Goal: Information Seeking & Learning: Understand process/instructions

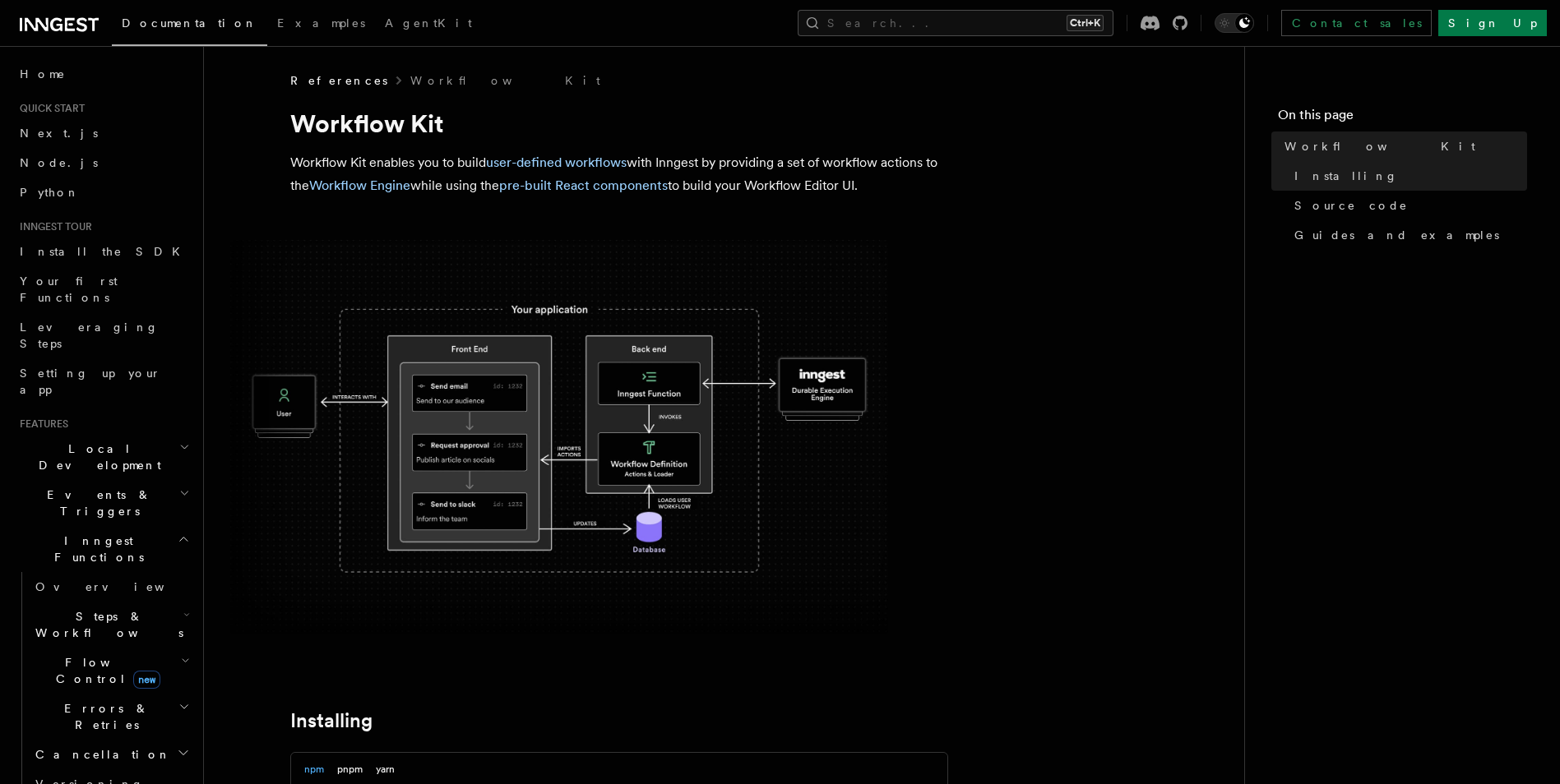
drag, startPoint x: 0, startPoint y: 0, endPoint x: 574, endPoint y: 74, distance: 578.8
click at [574, 74] on div "References Workflow Kit" at bounding box center [619, 80] width 658 height 17
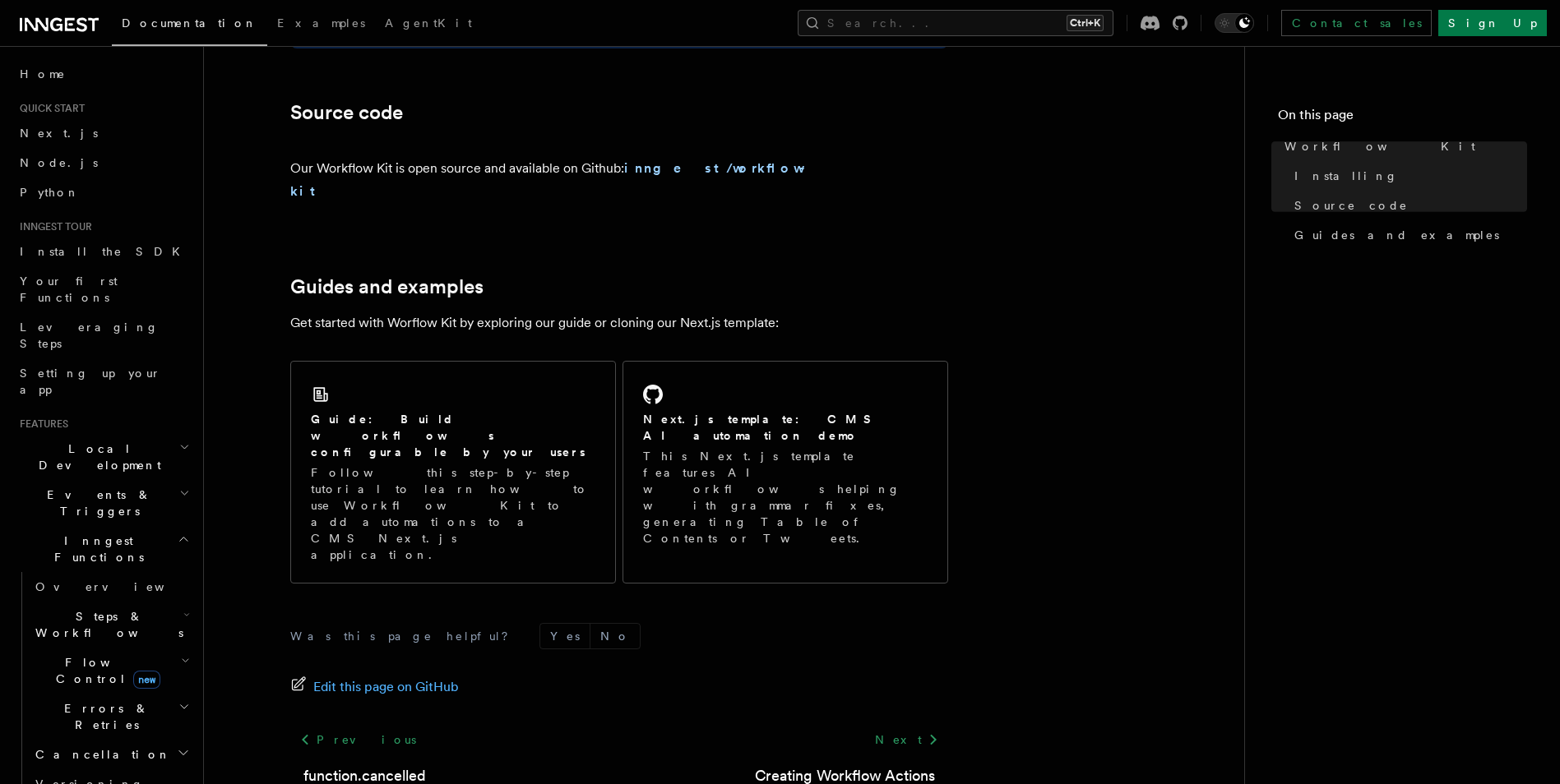
scroll to position [962, 0]
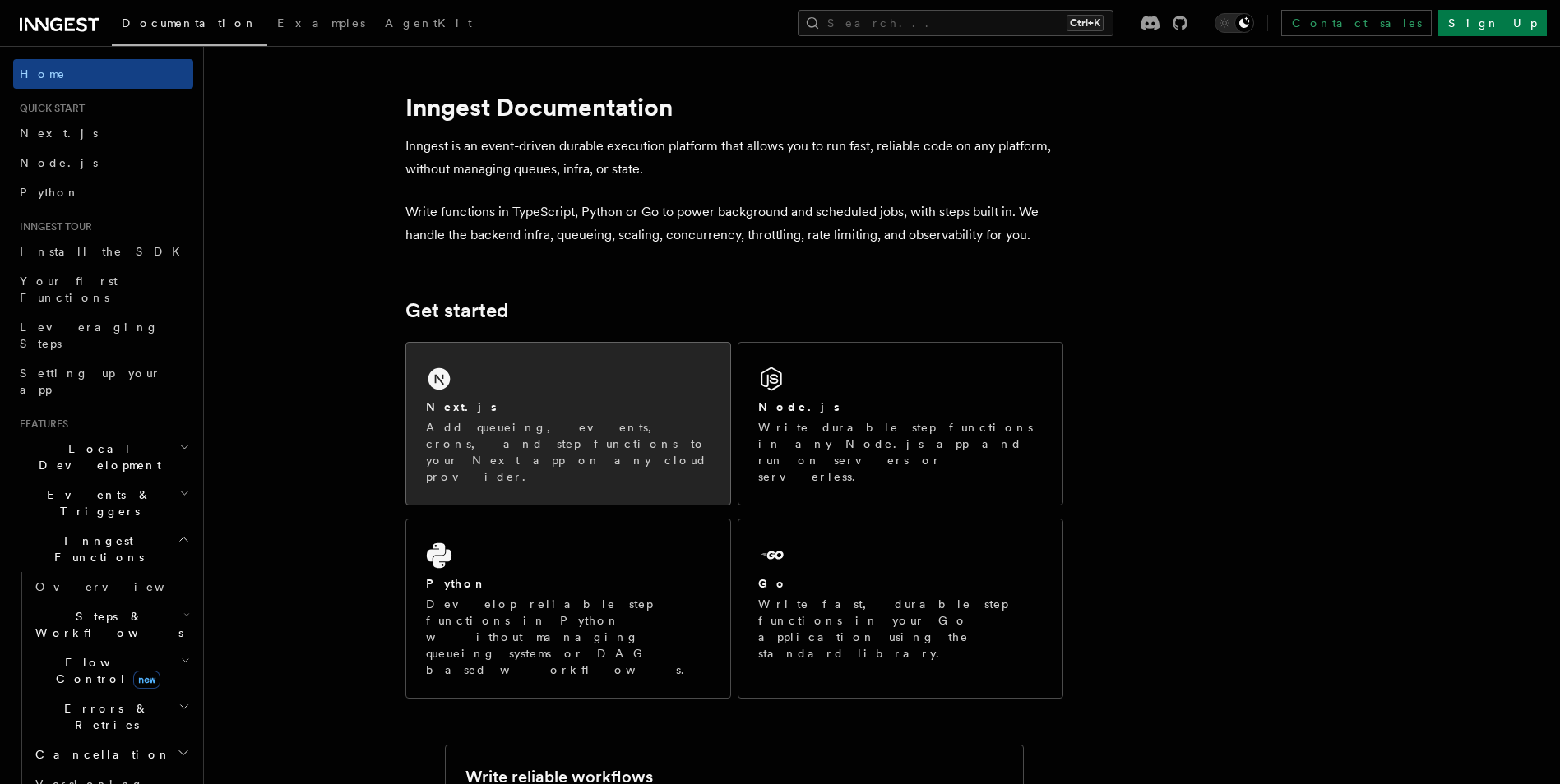
click at [588, 451] on p "Add queueing, events, crons, and step functions to your Next app on any cloud p…" at bounding box center [568, 452] width 285 height 65
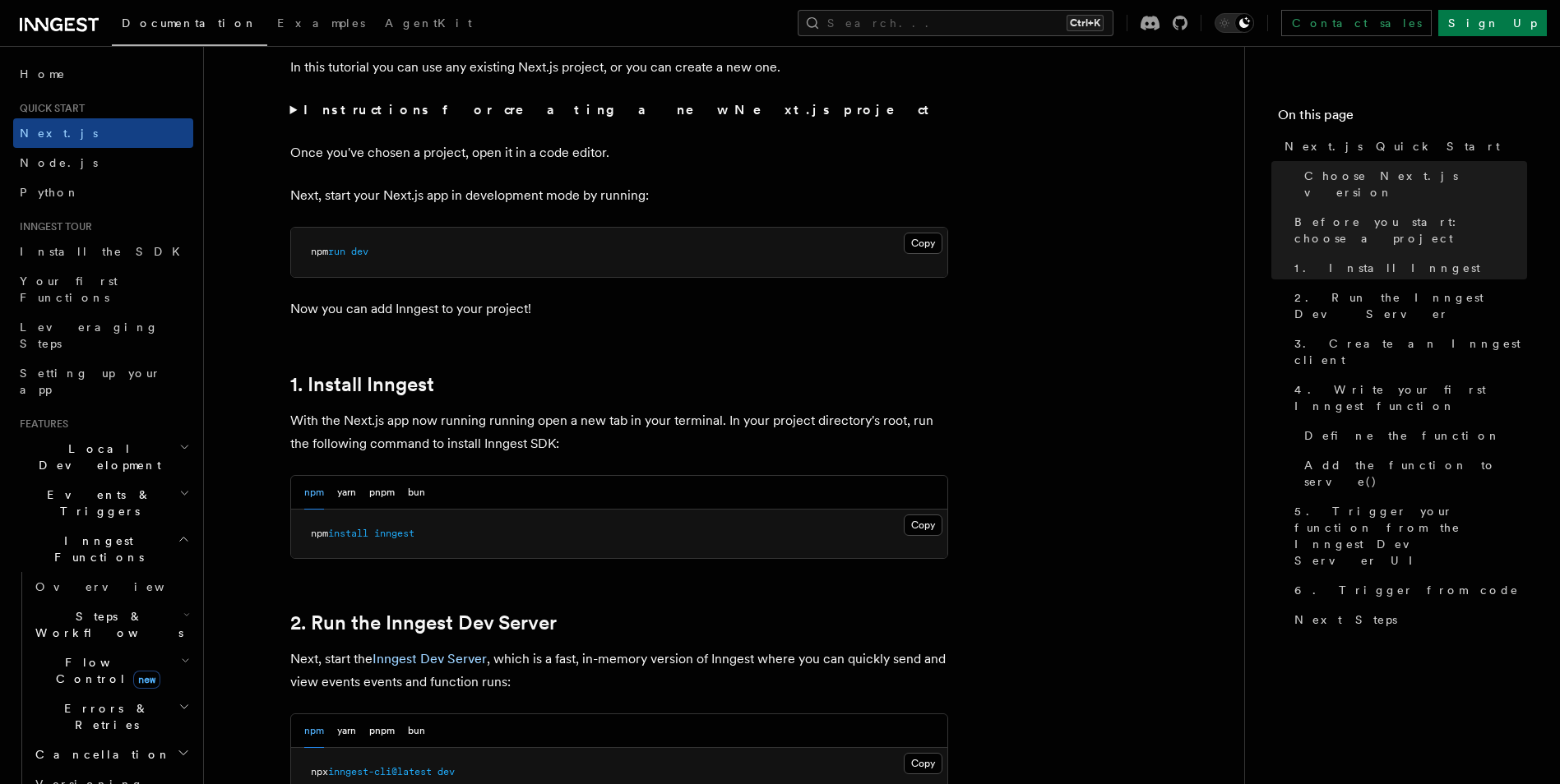
scroll to position [610, 0]
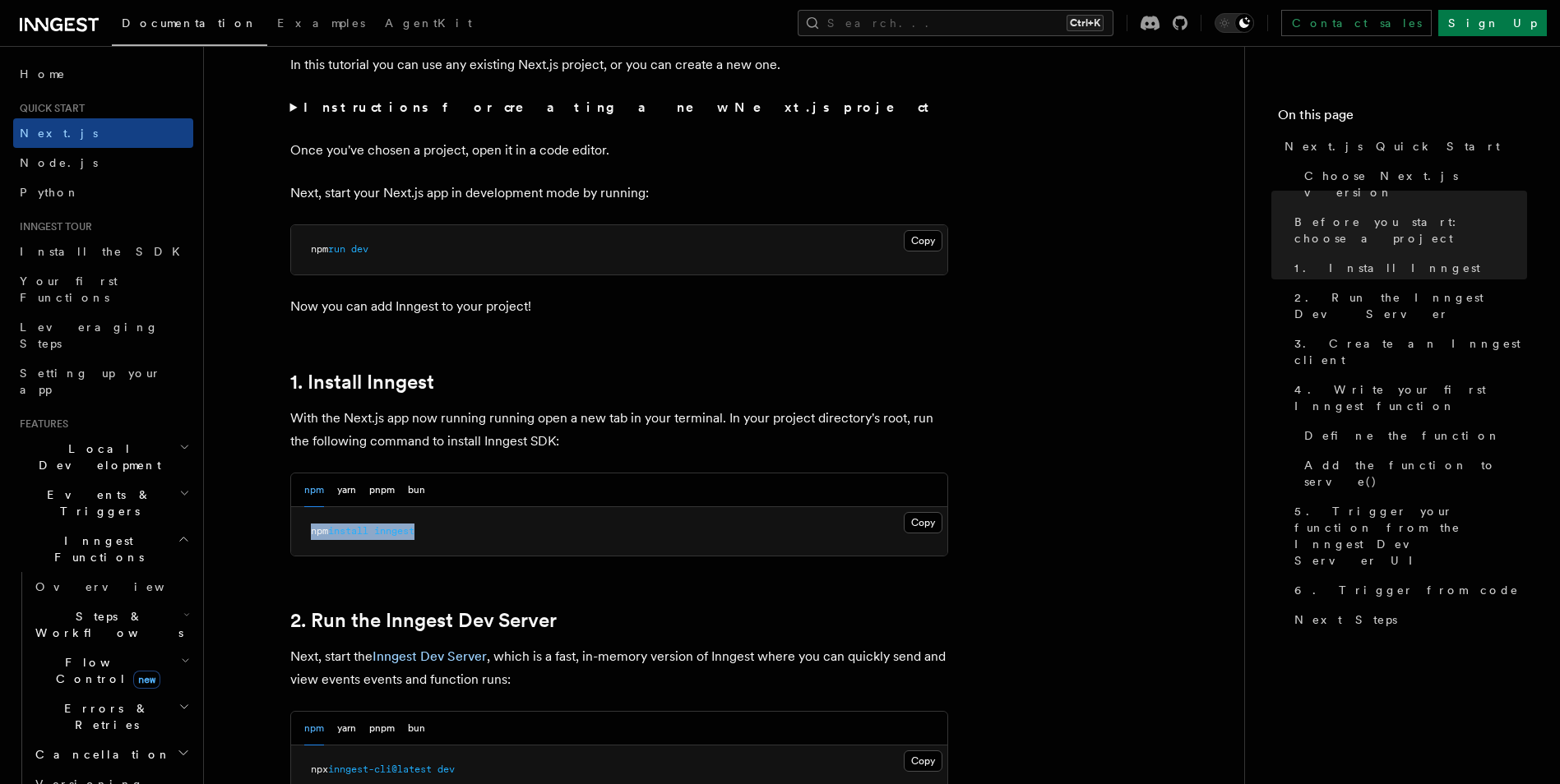
drag, startPoint x: 441, startPoint y: 540, endPoint x: 301, endPoint y: 540, distance: 140.0
click at [301, 540] on pre "npm install inngest" at bounding box center [619, 531] width 656 height 49
copy span "npm install inngest"
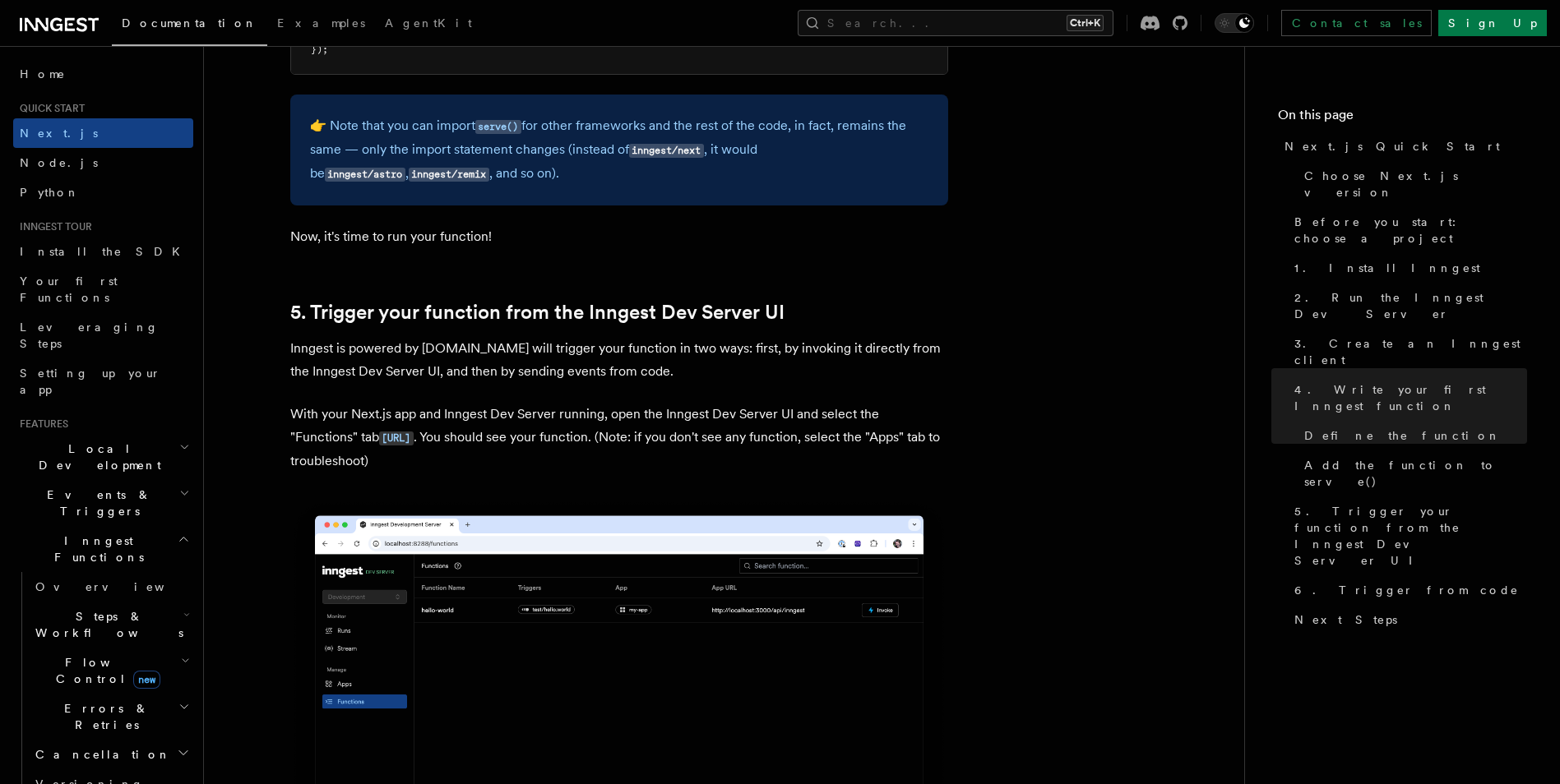
scroll to position [3577, 0]
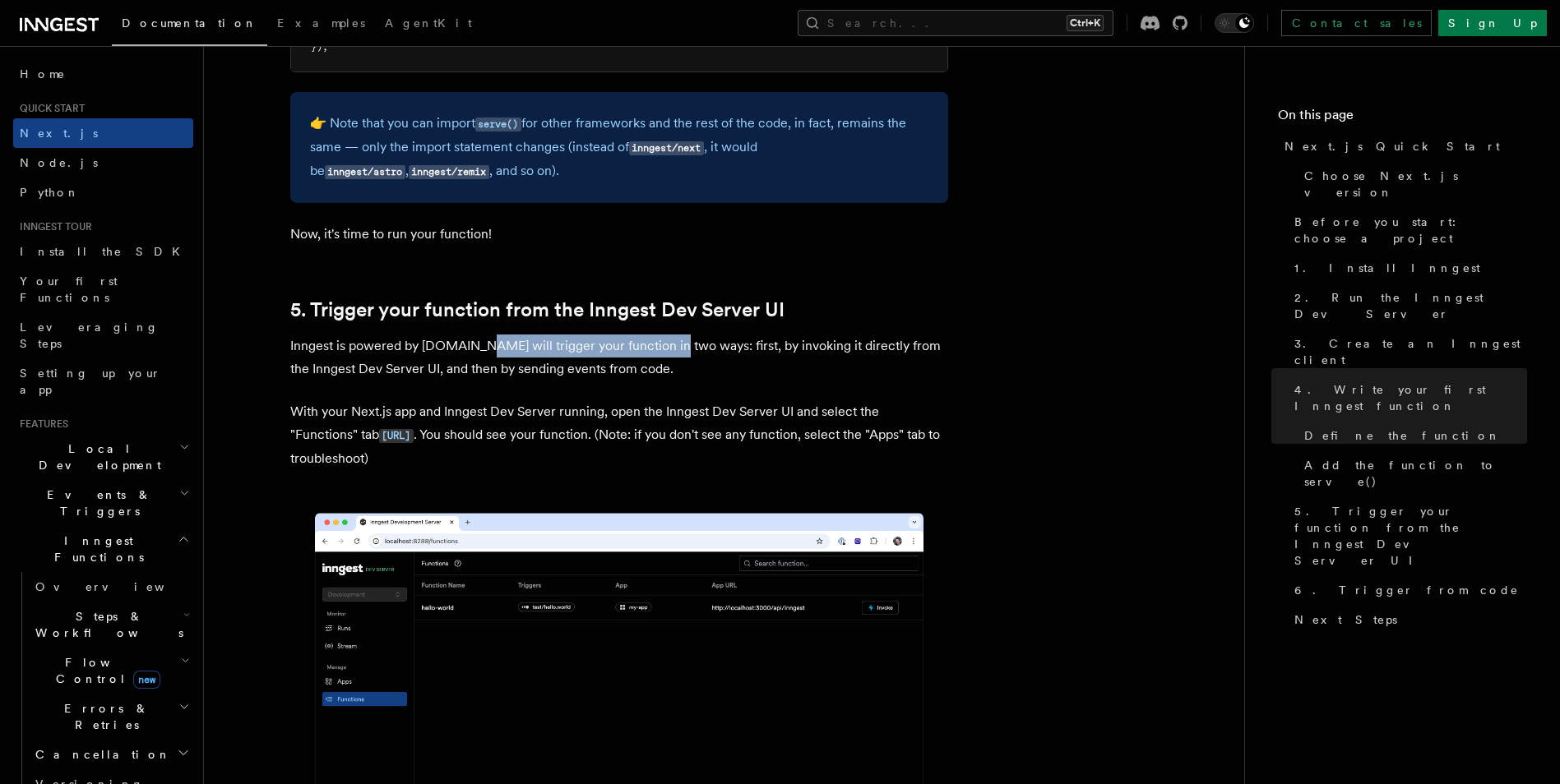
drag, startPoint x: 474, startPoint y: 321, endPoint x: 655, endPoint y: 357, distance: 184.5
click at [655, 357] on p "Inngest is powered by events.You will trigger your function in two ways: first,…" at bounding box center [619, 357] width 658 height 46
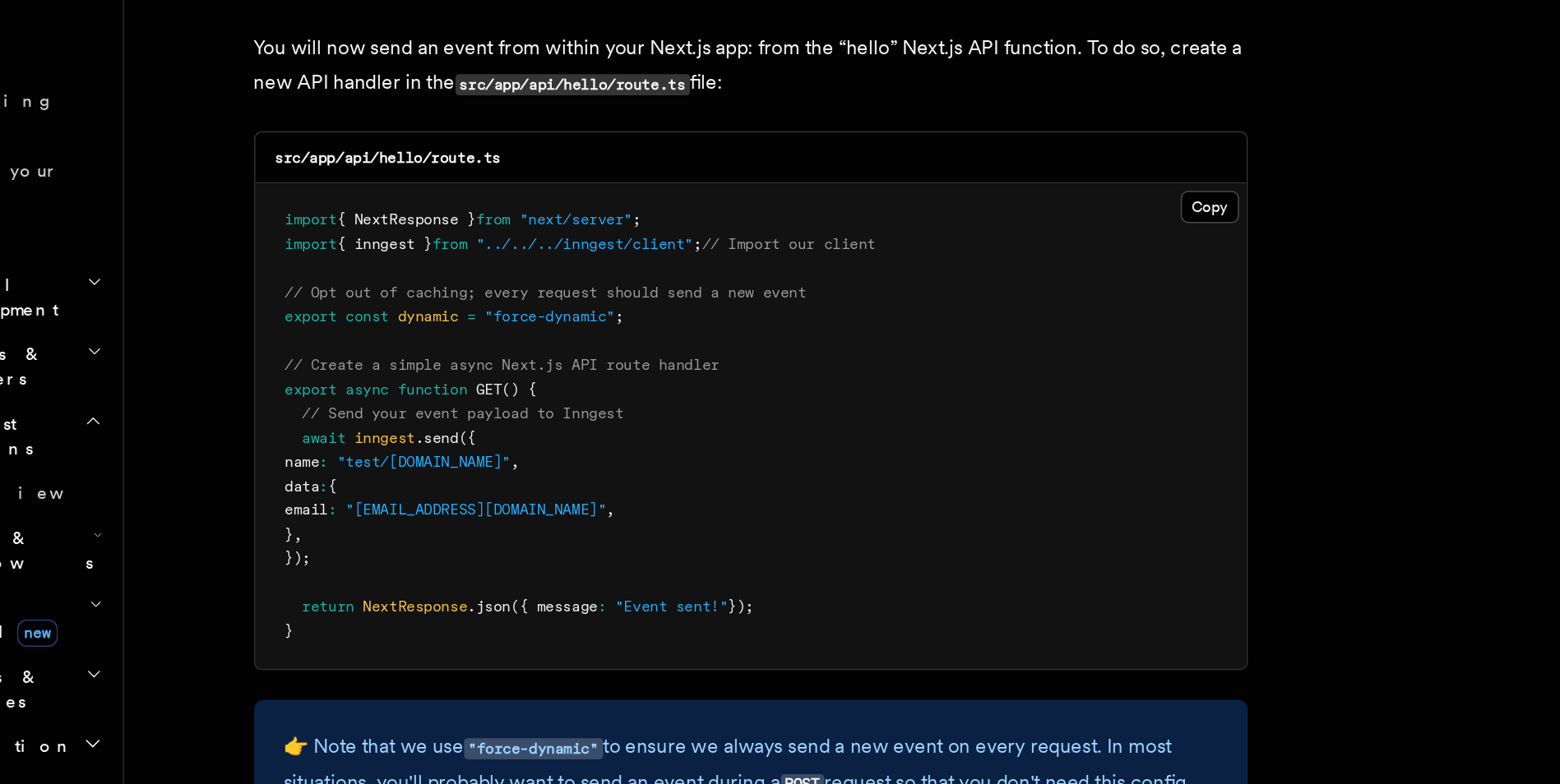
scroll to position [8397, 0]
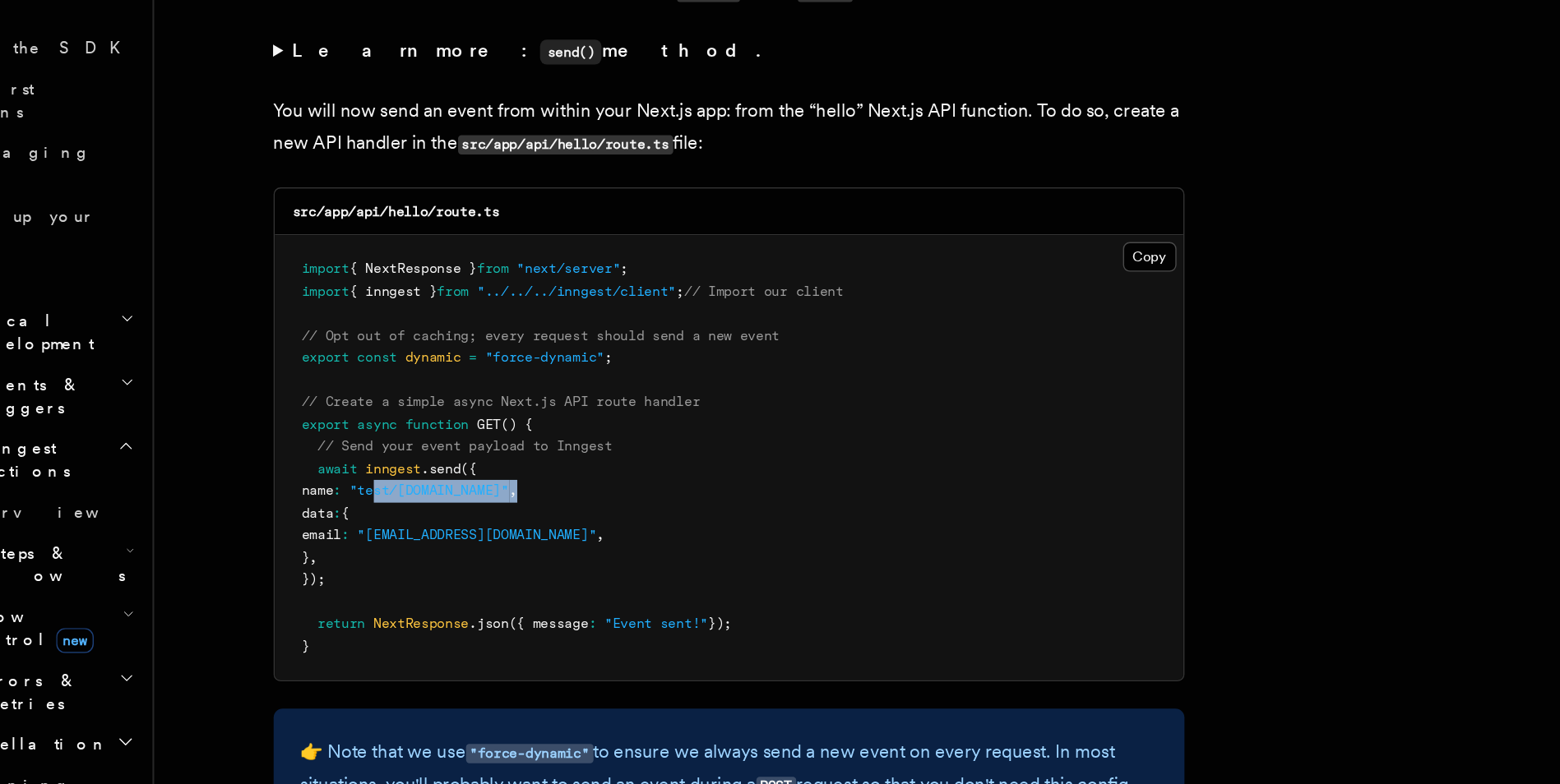
drag, startPoint x: 385, startPoint y: 567, endPoint x: 499, endPoint y: 564, distance: 114.0
click at [499, 564] on pre "import { NextResponse } from "next/server" ; import { inngest } from "../../../…" at bounding box center [619, 548] width 656 height 321
drag, startPoint x: 499, startPoint y: 564, endPoint x: 543, endPoint y: 558, distance: 44.4
click at [543, 558] on pre "import { NextResponse } from "next/server" ; import { inngest } from "../../../…" at bounding box center [619, 548] width 656 height 321
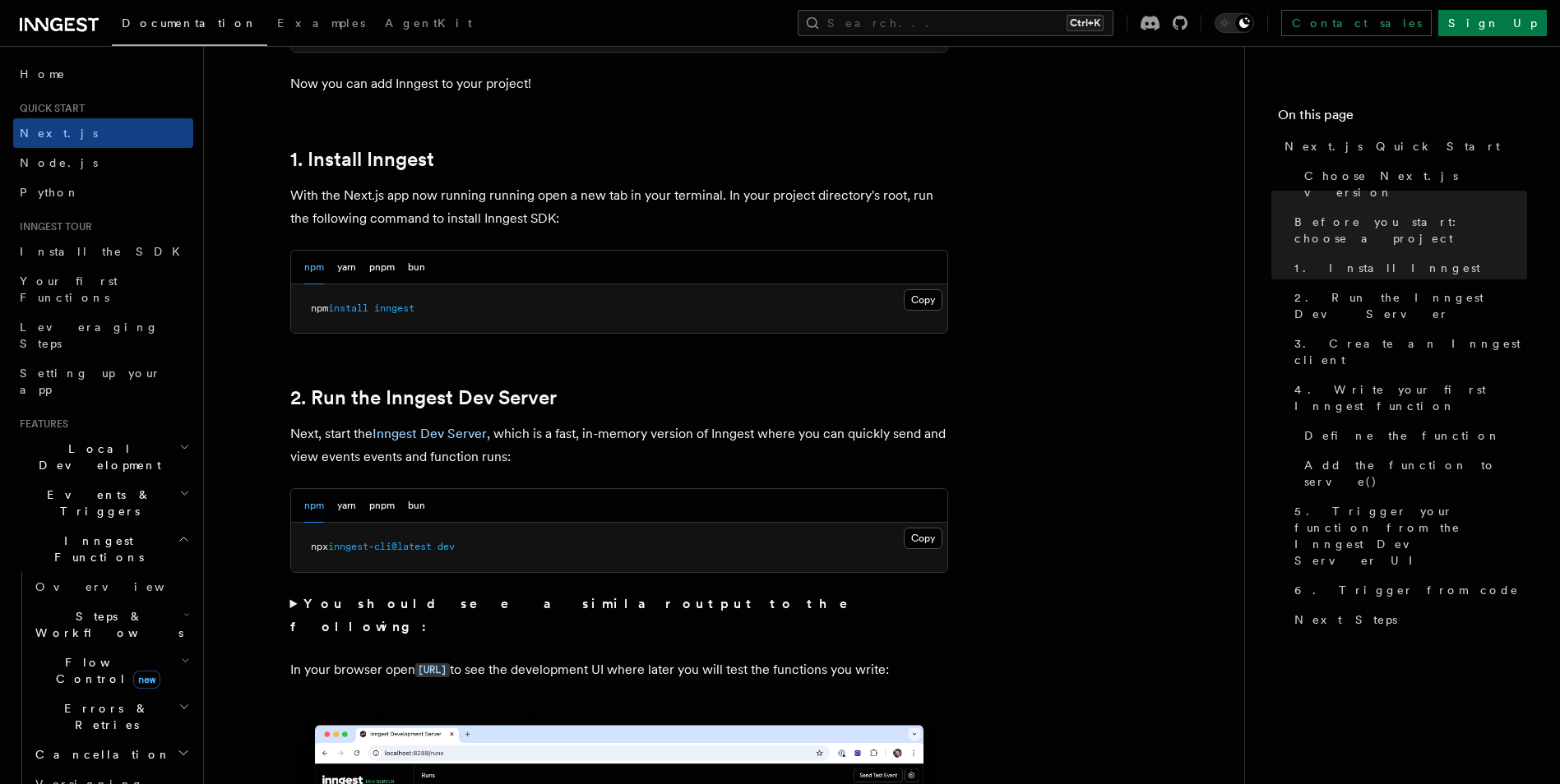
scroll to position [834, 0]
click at [913, 538] on button "Copy Copied" at bounding box center [922, 537] width 38 height 21
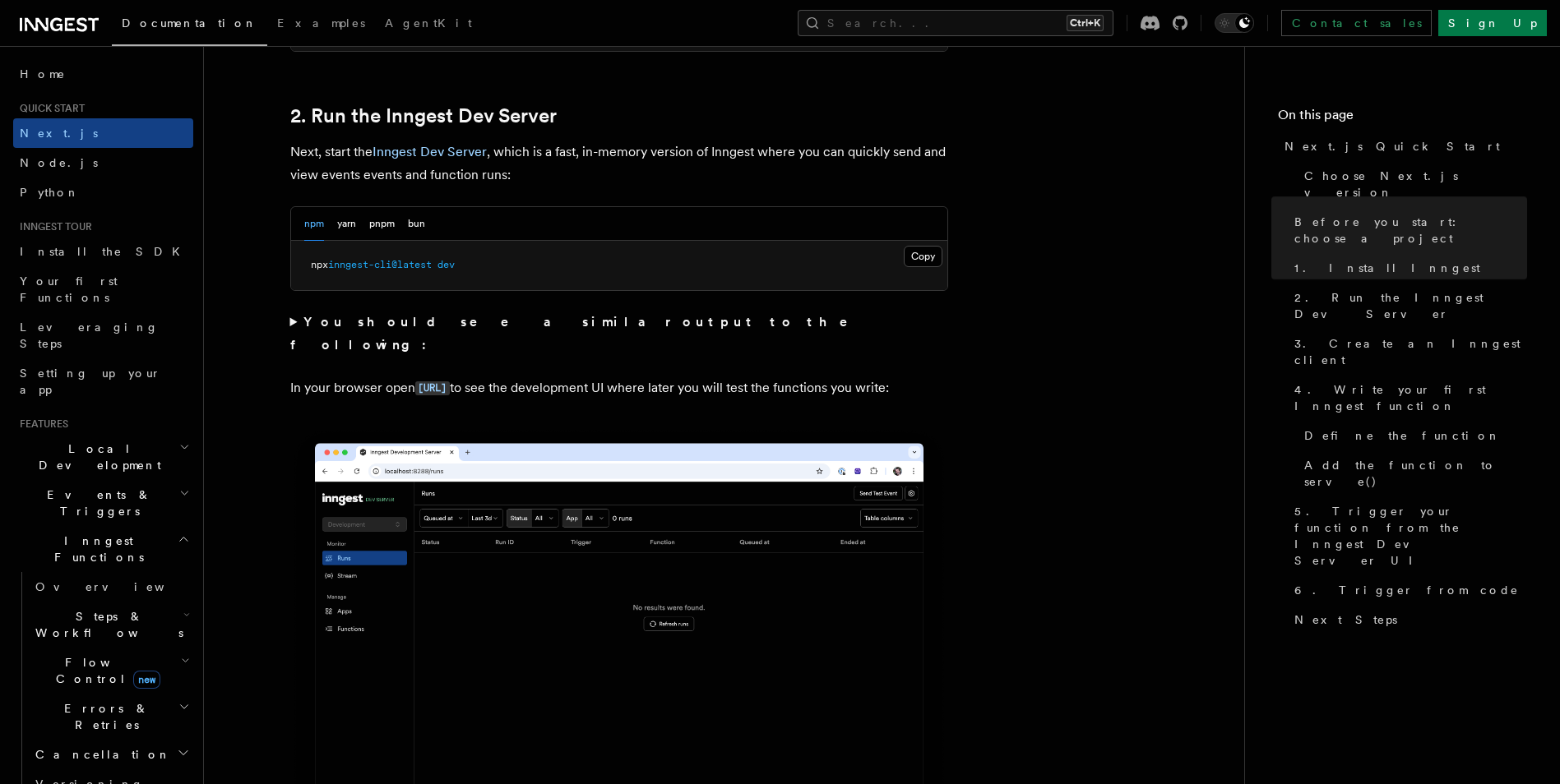
scroll to position [1127, 0]
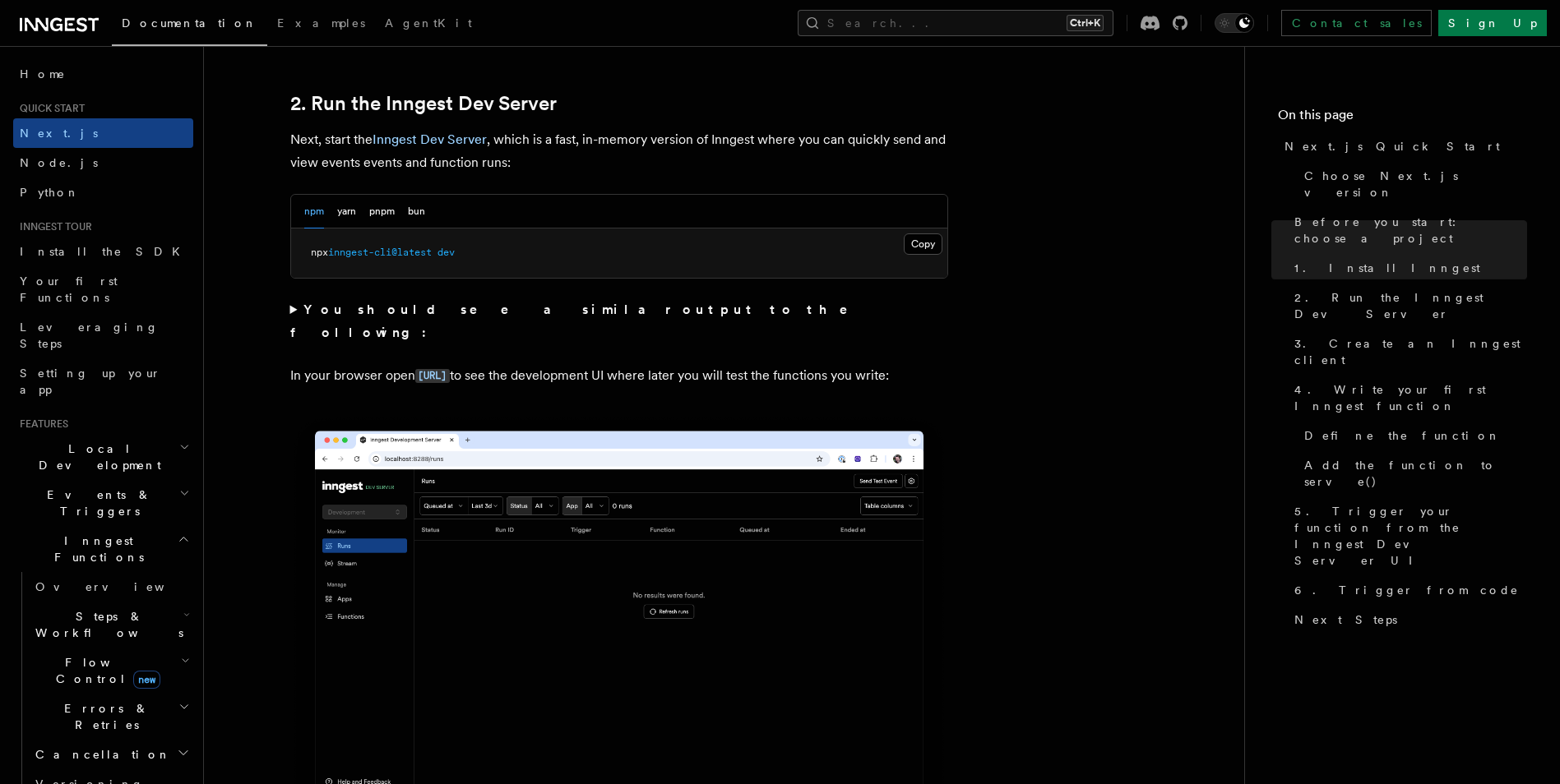
click at [290, 306] on summary "You should see a similar output to the following:" at bounding box center [619, 321] width 658 height 46
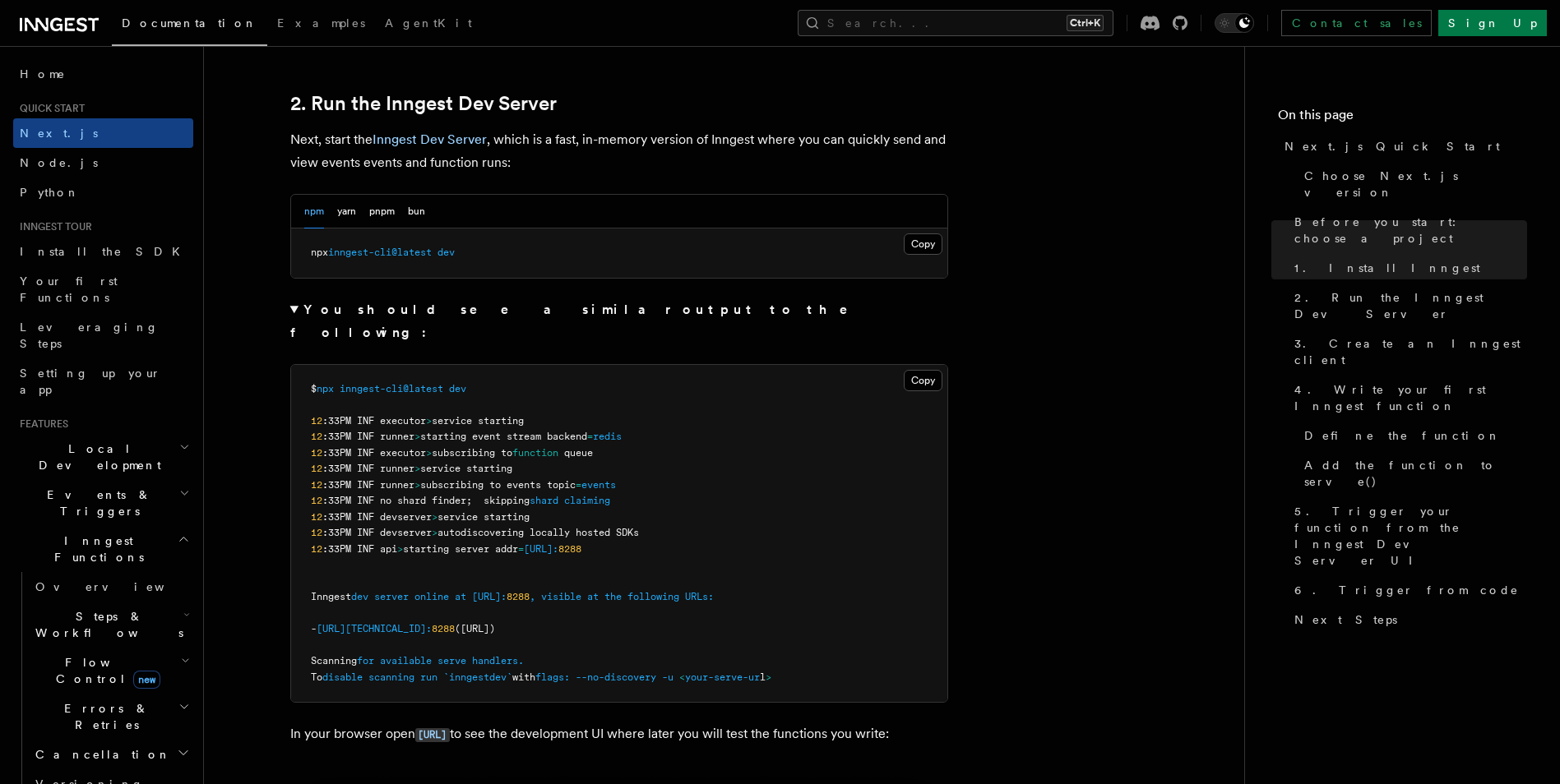
drag, startPoint x: 416, startPoint y: 398, endPoint x: 586, endPoint y: 521, distance: 209.8
click at [586, 521] on code "$ npx inngest-cli@latest dev 12 :33PM INF executor > service starting 12 :33PM …" at bounding box center [541, 532] width 460 height 300
click at [558, 543] on span "0.0.0.0:" at bounding box center [541, 549] width 35 height 11
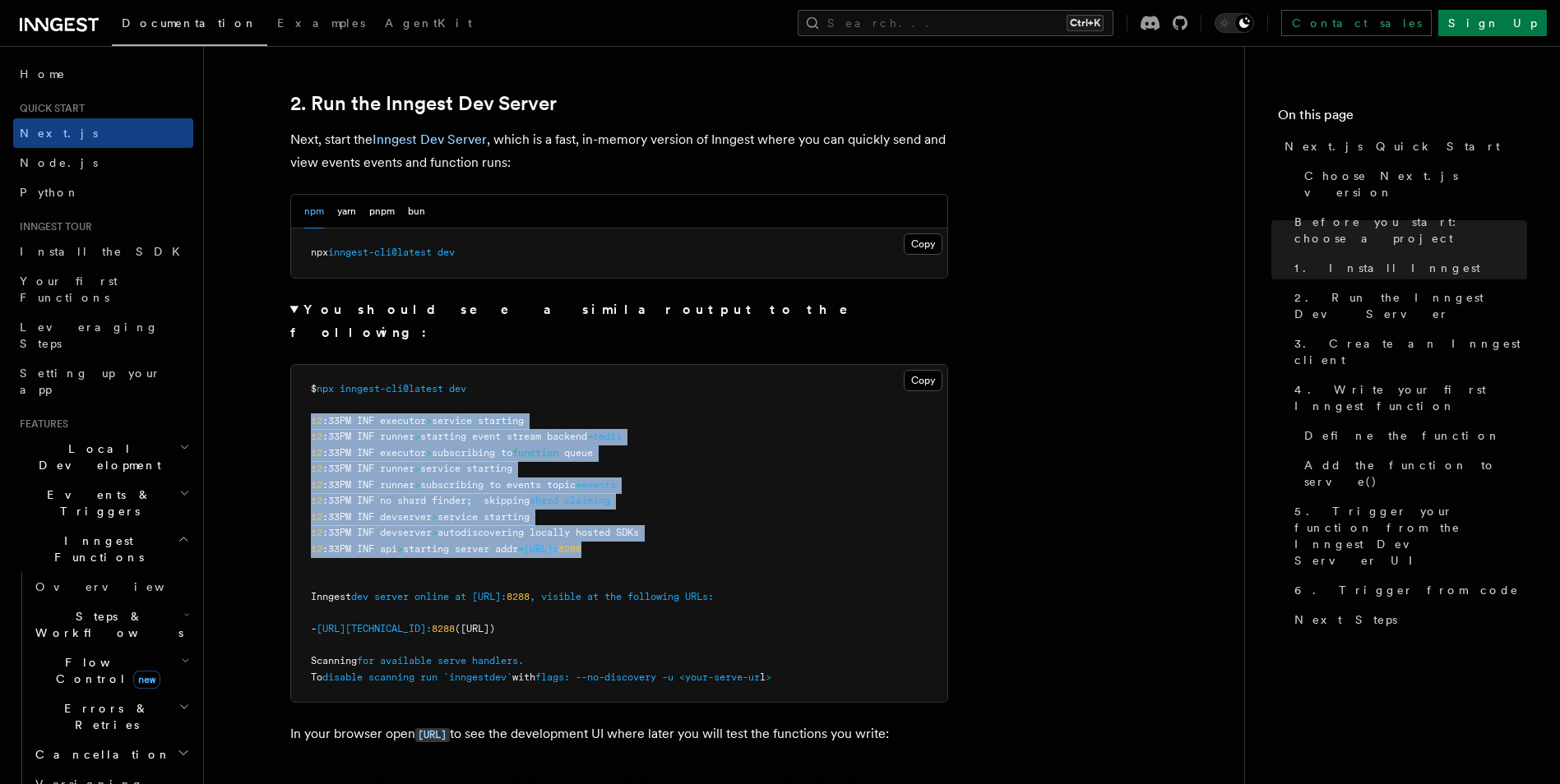
drag, startPoint x: 586, startPoint y: 521, endPoint x: 303, endPoint y: 398, distance: 308.6
click at [303, 398] on pre "$ npx inngest-cli@latest dev 12 :33PM INF executor > service starting 12 :33PM …" at bounding box center [619, 534] width 656 height 338
drag, startPoint x: 303, startPoint y: 398, endPoint x: 391, endPoint y: 447, distance: 100.7
click at [391, 463] on span ":33PM INF runner" at bounding box center [368, 469] width 92 height 11
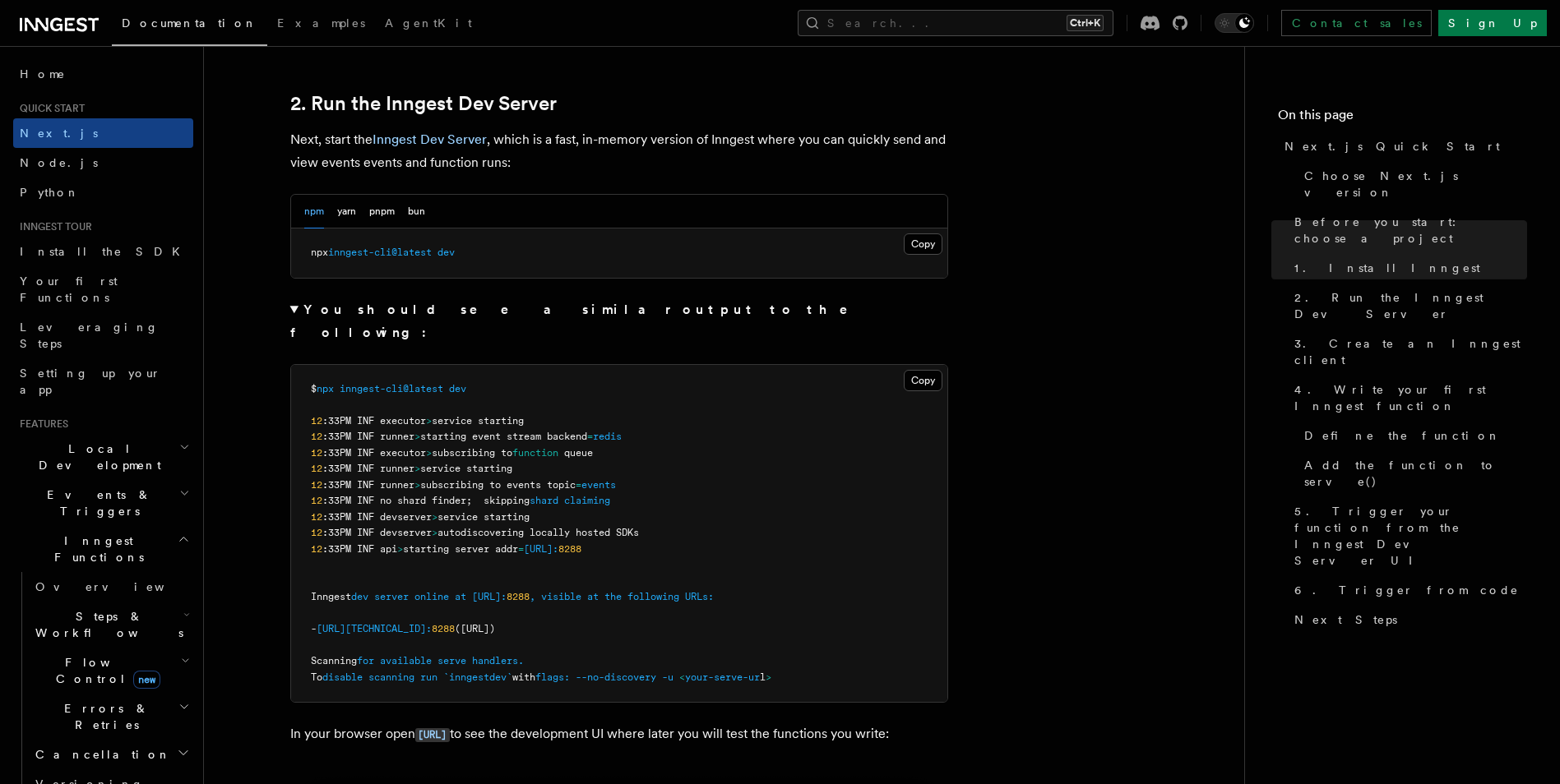
click at [421, 471] on pre "$ npx inngest-cli@latest dev 12 :33PM INF executor > service starting 12 :33PM …" at bounding box center [619, 534] width 656 height 338
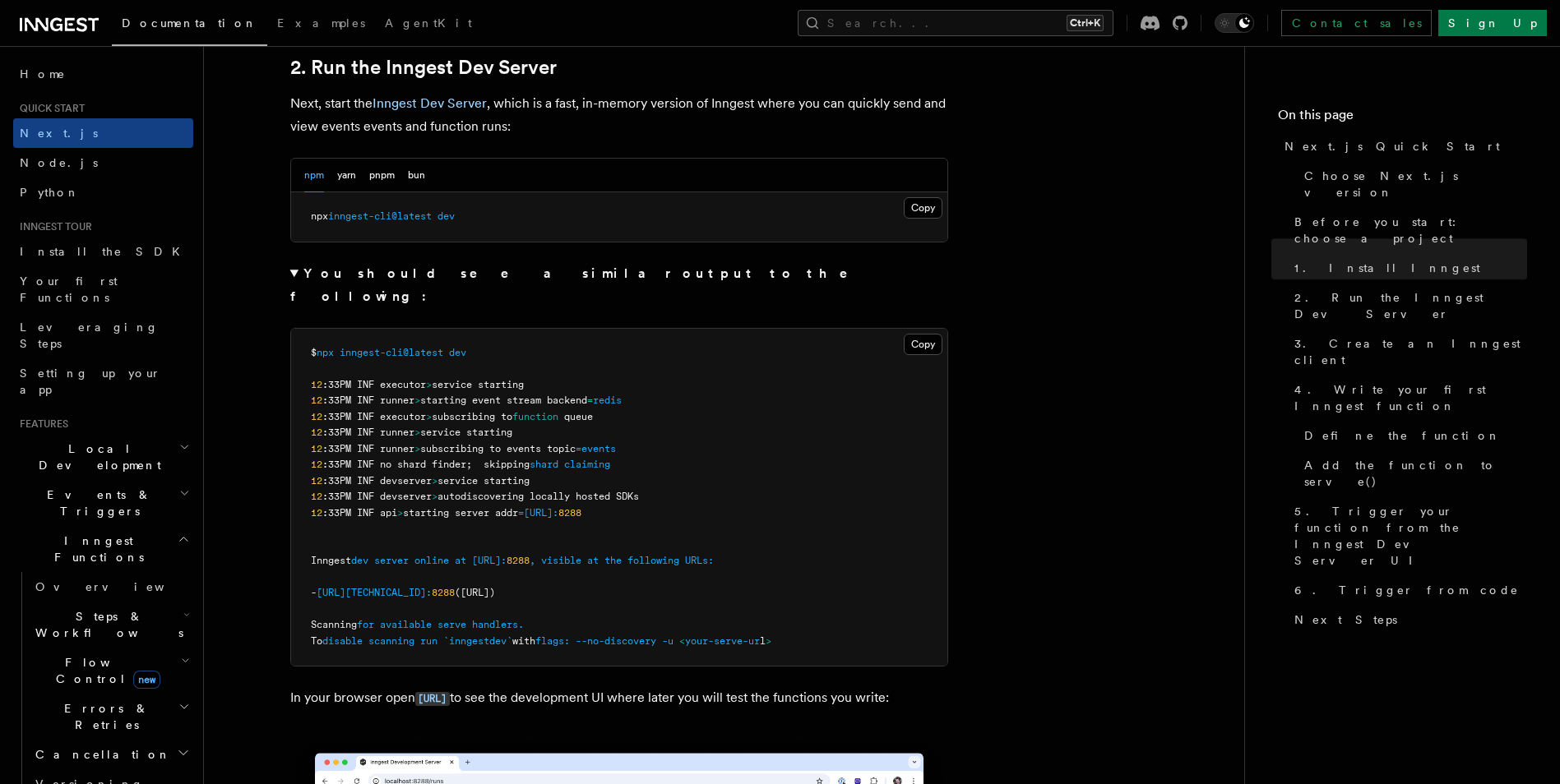
scroll to position [1166, 0]
